Goal: Task Accomplishment & Management: Use online tool/utility

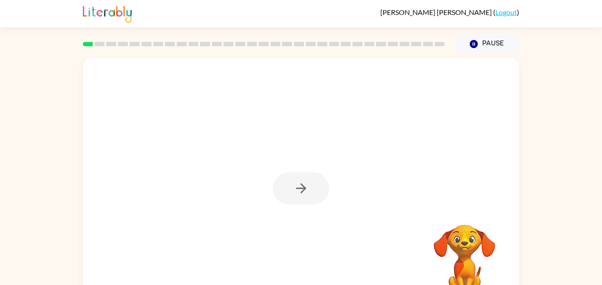
click at [260, 138] on div at bounding box center [301, 184] width 436 height 252
click at [297, 177] on button "button" at bounding box center [301, 188] width 56 height 32
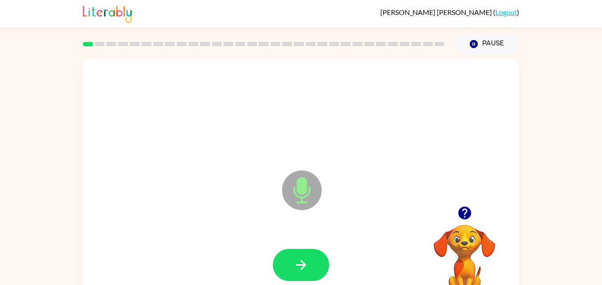
click at [310, 189] on icon at bounding box center [302, 190] width 40 height 40
click at [315, 270] on button "button" at bounding box center [301, 265] width 56 height 32
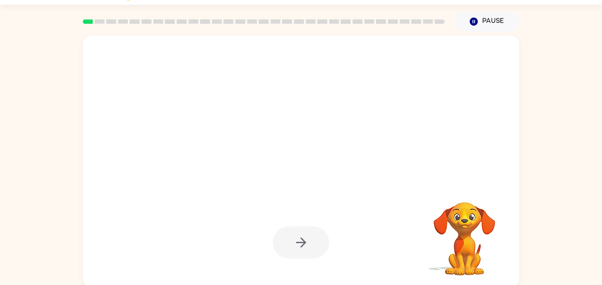
scroll to position [25, 0]
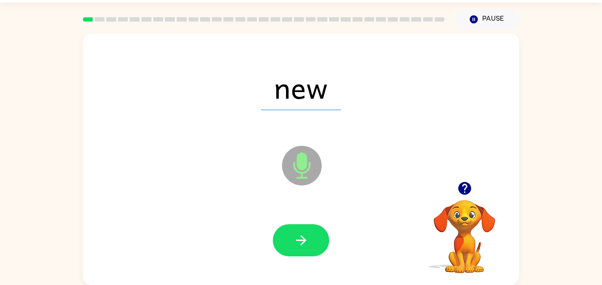
click at [306, 222] on div at bounding box center [301, 240] width 418 height 72
click at [307, 226] on button "button" at bounding box center [301, 240] width 56 height 32
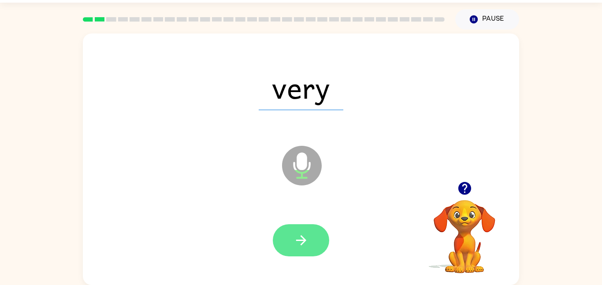
click at [292, 248] on button "button" at bounding box center [301, 240] width 56 height 32
click at [299, 241] on icon "button" at bounding box center [300, 240] width 15 height 15
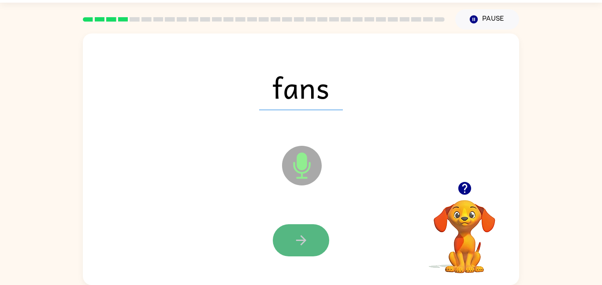
click at [301, 237] on icon "button" at bounding box center [300, 240] width 15 height 15
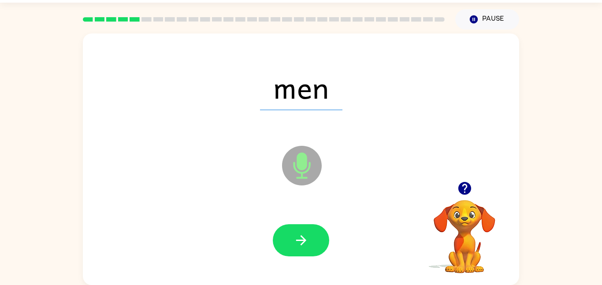
click at [298, 239] on icon "button" at bounding box center [300, 240] width 15 height 15
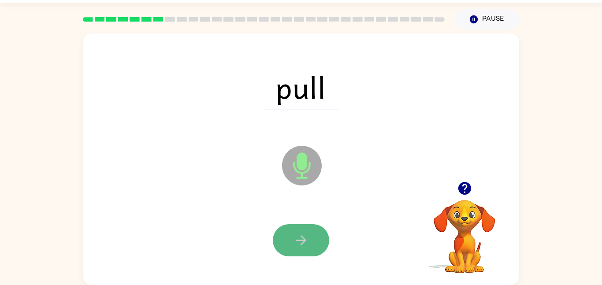
click at [298, 241] on icon "button" at bounding box center [301, 240] width 10 height 10
click at [311, 238] on button "button" at bounding box center [301, 240] width 56 height 32
click at [307, 237] on icon "button" at bounding box center [300, 240] width 15 height 15
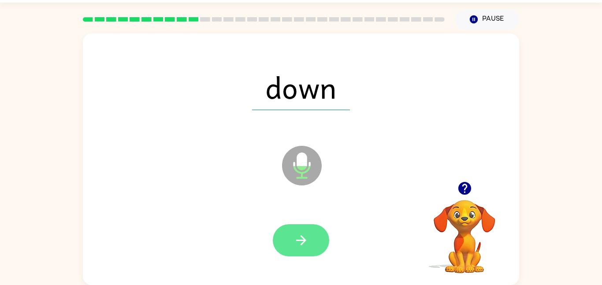
click at [289, 237] on button "button" at bounding box center [301, 240] width 56 height 32
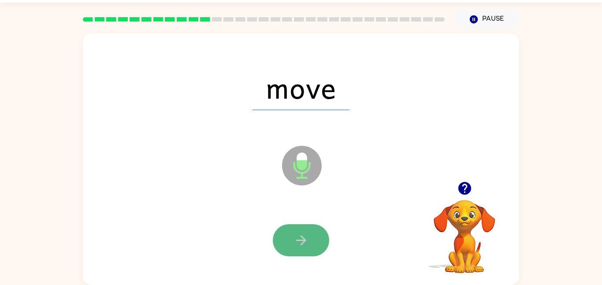
click at [291, 236] on button "button" at bounding box center [301, 240] width 56 height 32
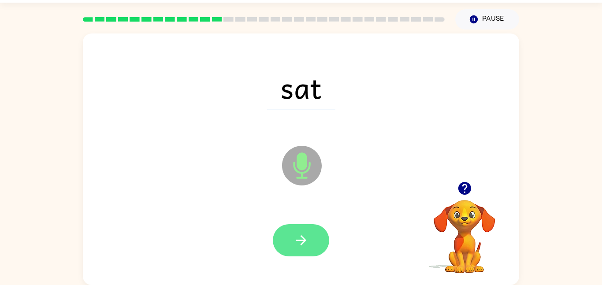
click at [294, 234] on icon "button" at bounding box center [300, 240] width 15 height 15
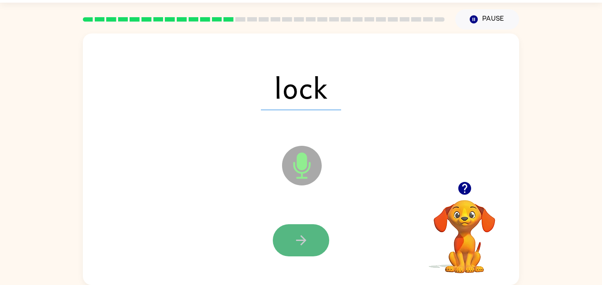
click at [297, 236] on icon "button" at bounding box center [300, 240] width 15 height 15
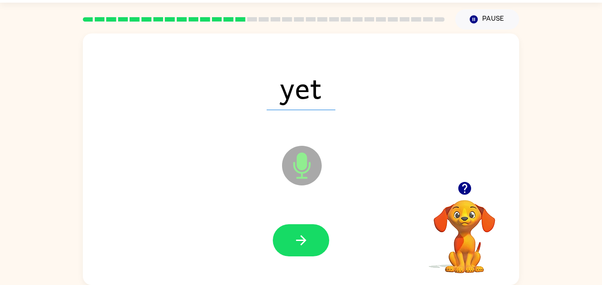
click at [297, 237] on icon "button" at bounding box center [300, 240] width 15 height 15
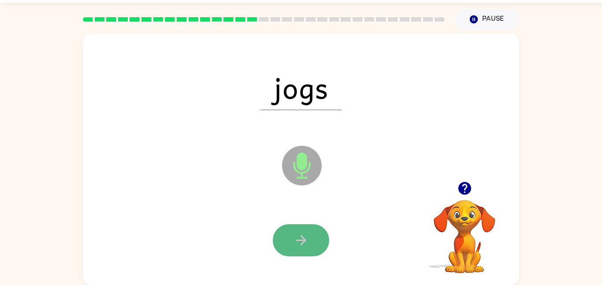
click at [297, 237] on icon "button" at bounding box center [300, 240] width 15 height 15
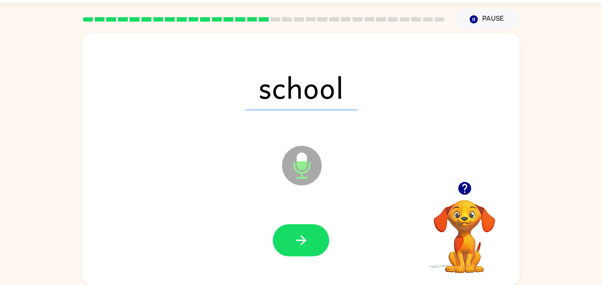
click at [297, 237] on icon "button" at bounding box center [300, 240] width 15 height 15
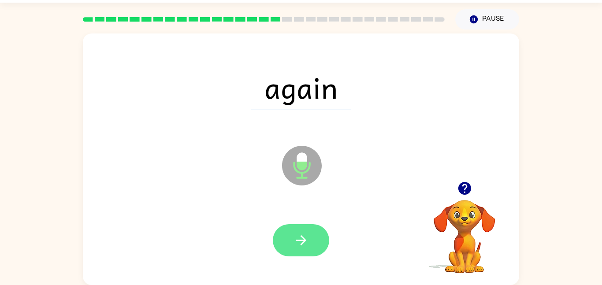
click at [295, 237] on icon "button" at bounding box center [300, 240] width 15 height 15
click at [300, 239] on icon "button" at bounding box center [300, 240] width 15 height 15
click at [300, 240] on icon "button" at bounding box center [301, 240] width 10 height 10
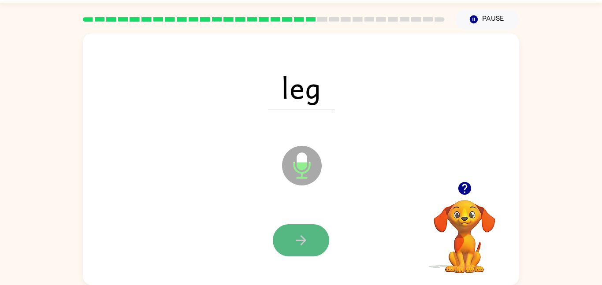
click at [300, 240] on icon "button" at bounding box center [301, 240] width 10 height 10
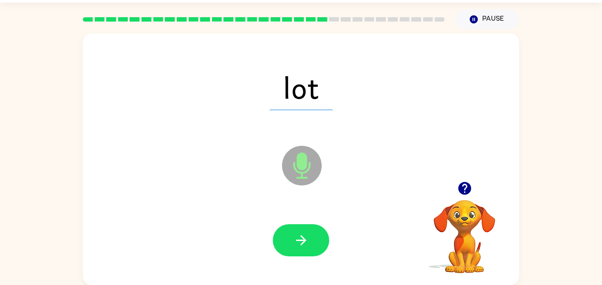
click at [300, 240] on icon "button" at bounding box center [301, 240] width 10 height 10
click at [300, 244] on icon "button" at bounding box center [300, 240] width 15 height 15
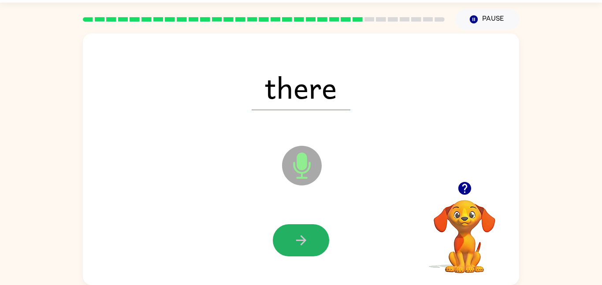
click at [300, 244] on icon "button" at bounding box center [300, 240] width 15 height 15
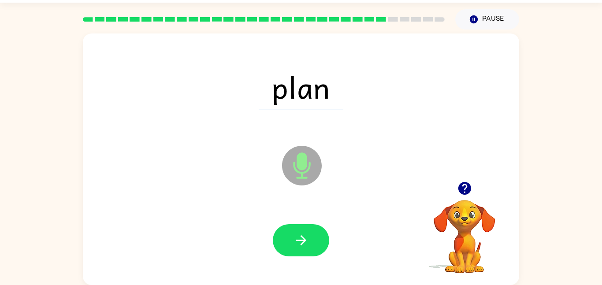
click at [300, 244] on icon "button" at bounding box center [300, 240] width 15 height 15
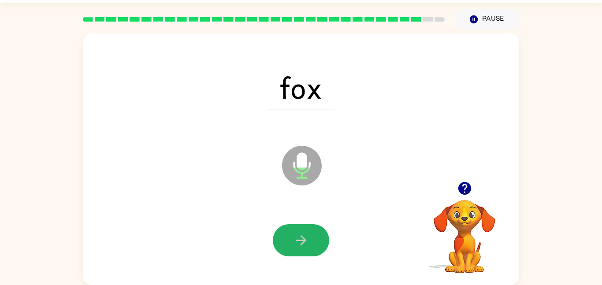
click at [300, 244] on icon "button" at bounding box center [300, 240] width 15 height 15
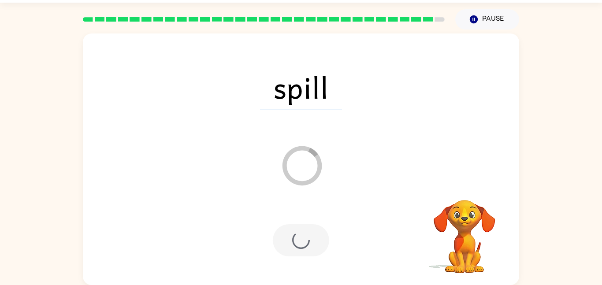
scroll to position [9, 0]
